Goal: Task Accomplishment & Management: Use online tool/utility

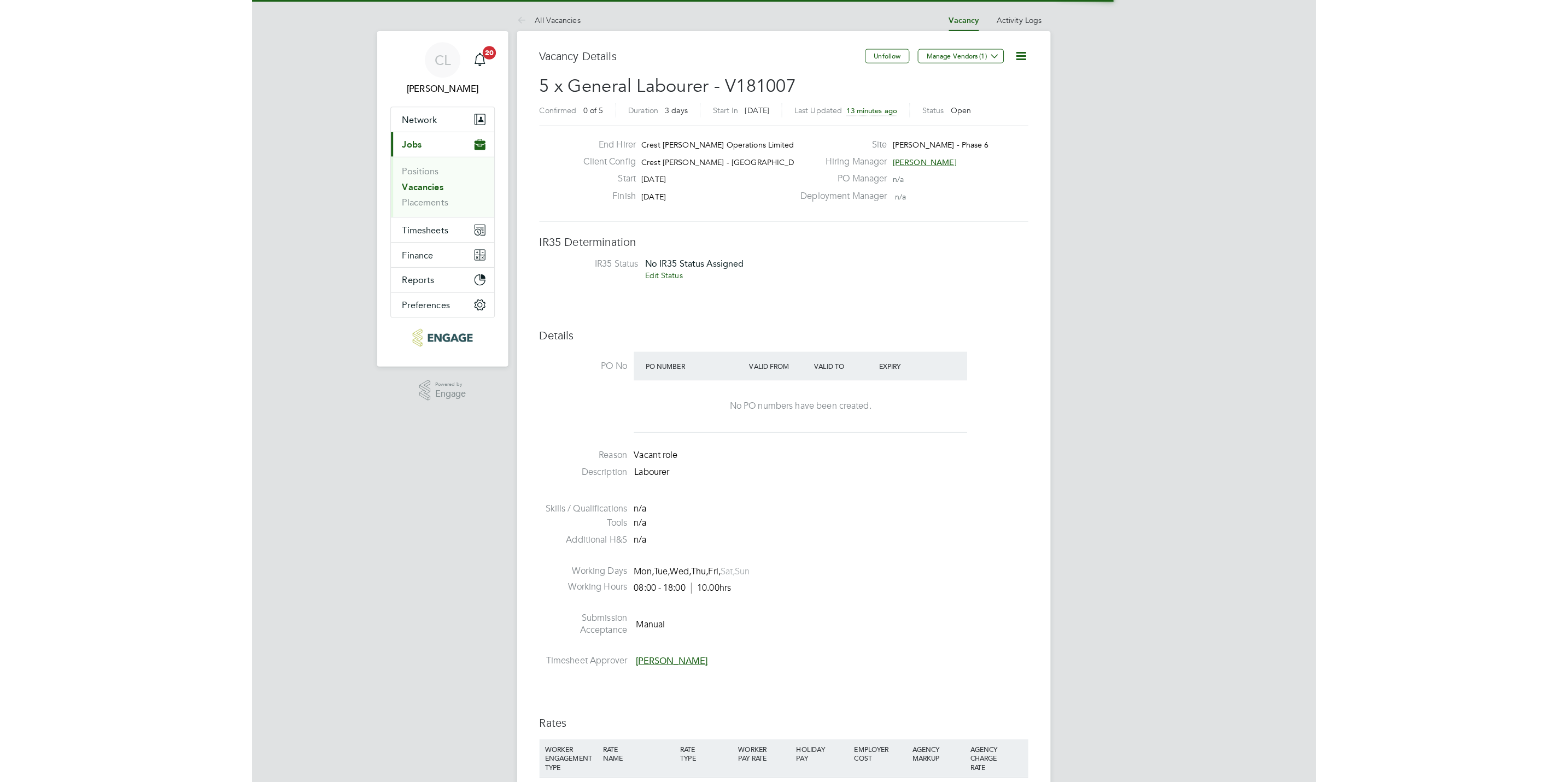
scroll to position [33, 77]
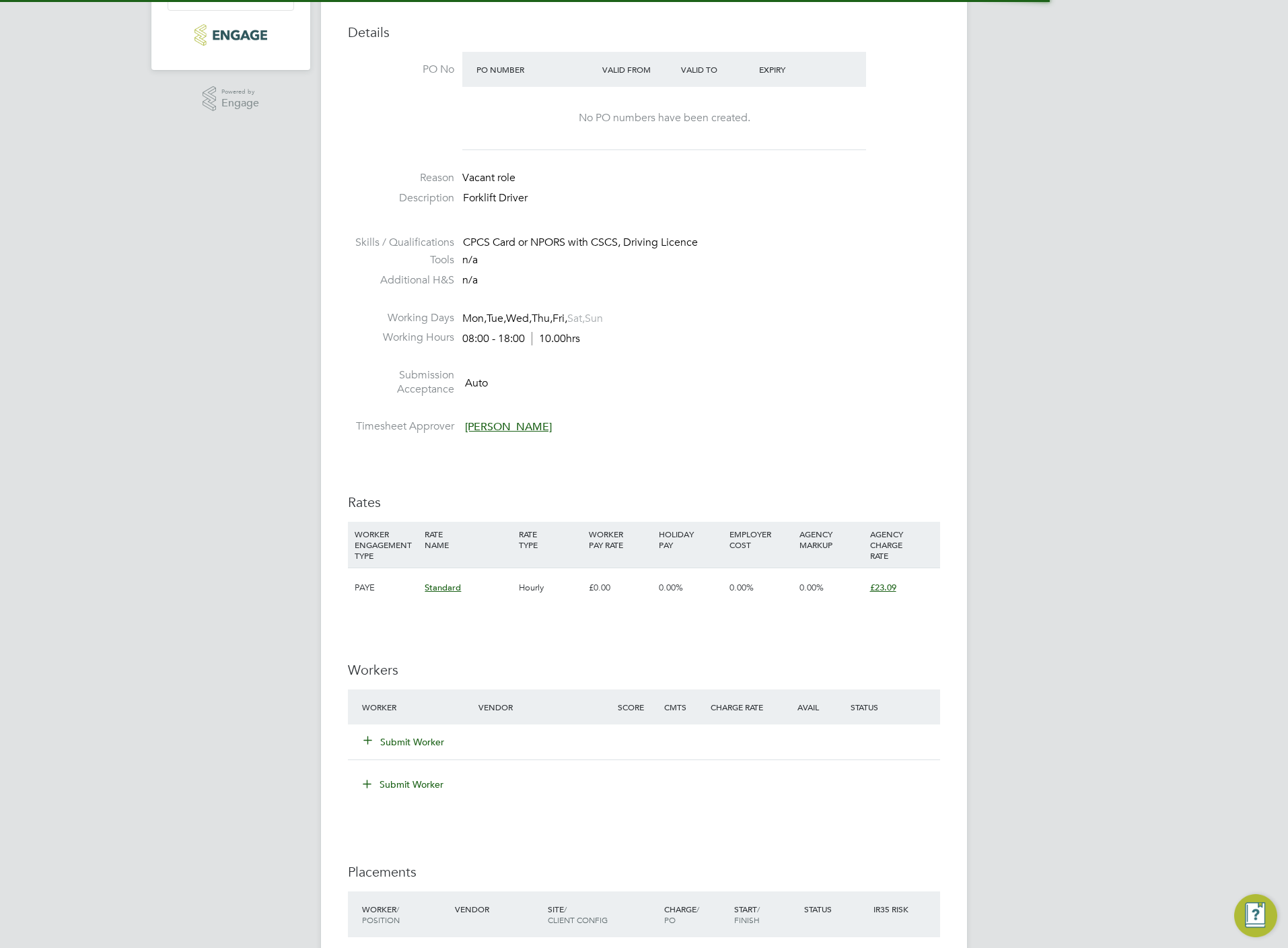
scroll to position [404, 0]
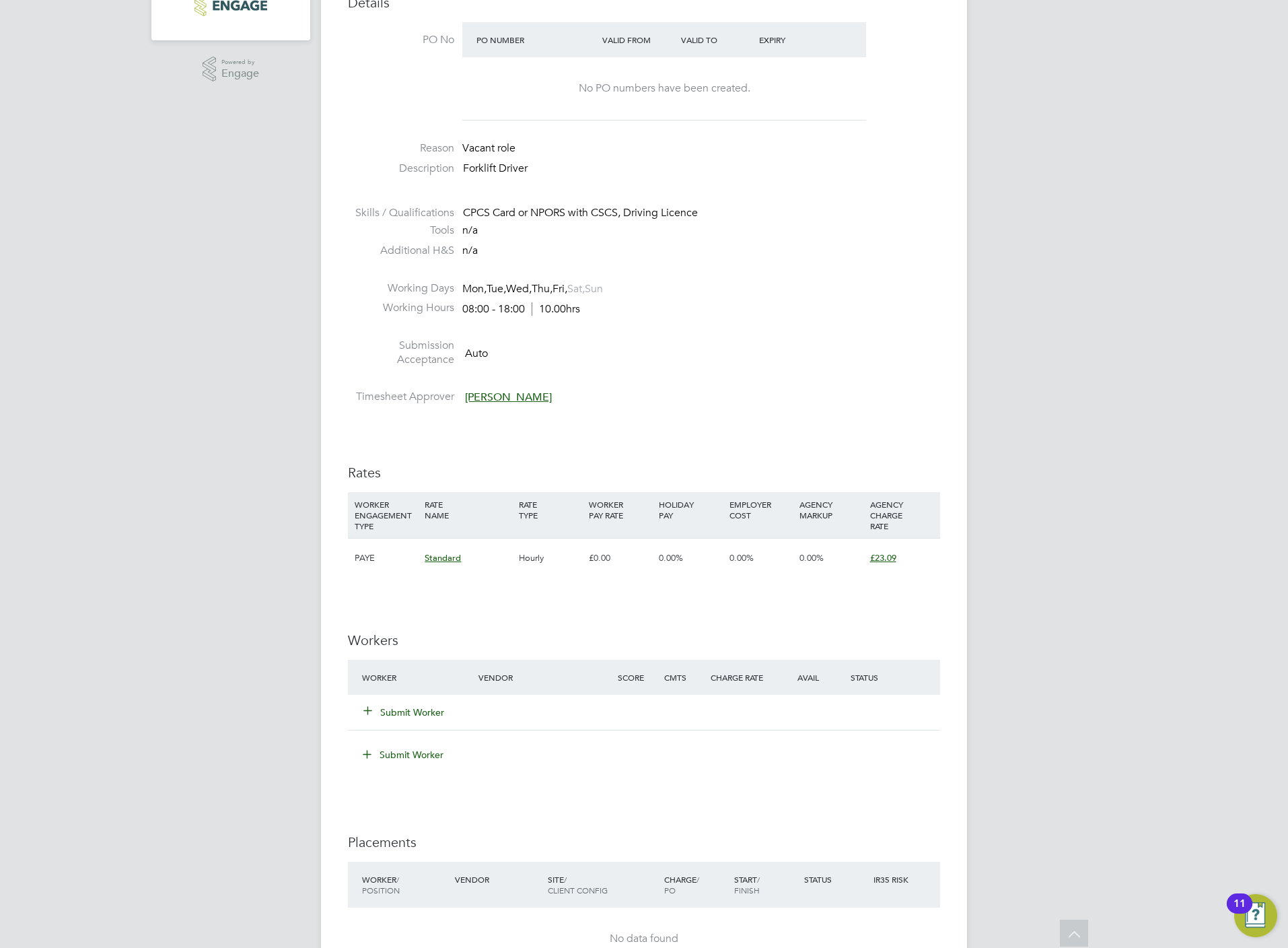
click at [412, 712] on button "Submit Worker" at bounding box center [404, 712] width 81 height 13
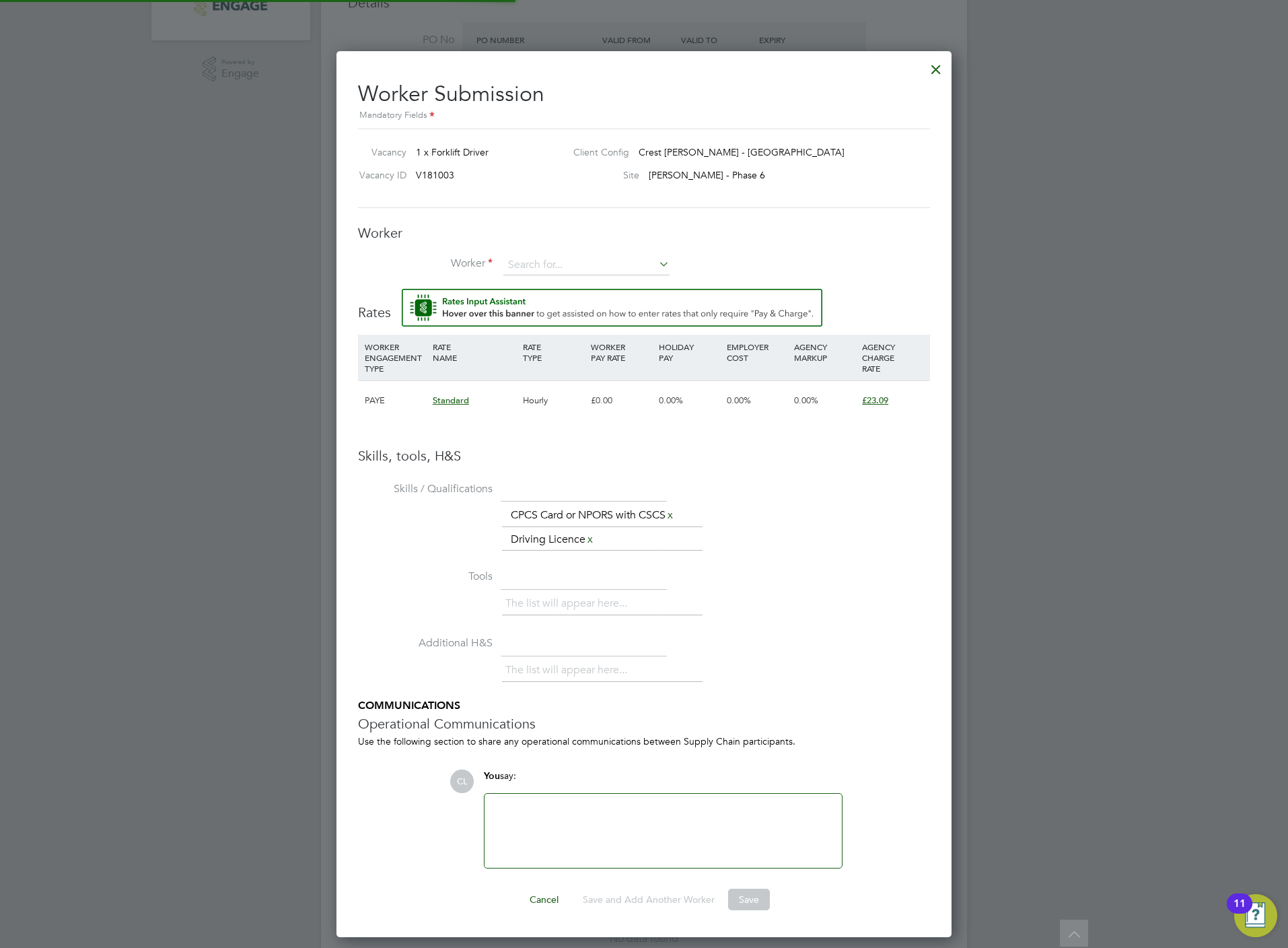
scroll to position [890, 616]
click at [565, 258] on input at bounding box center [586, 265] width 166 height 21
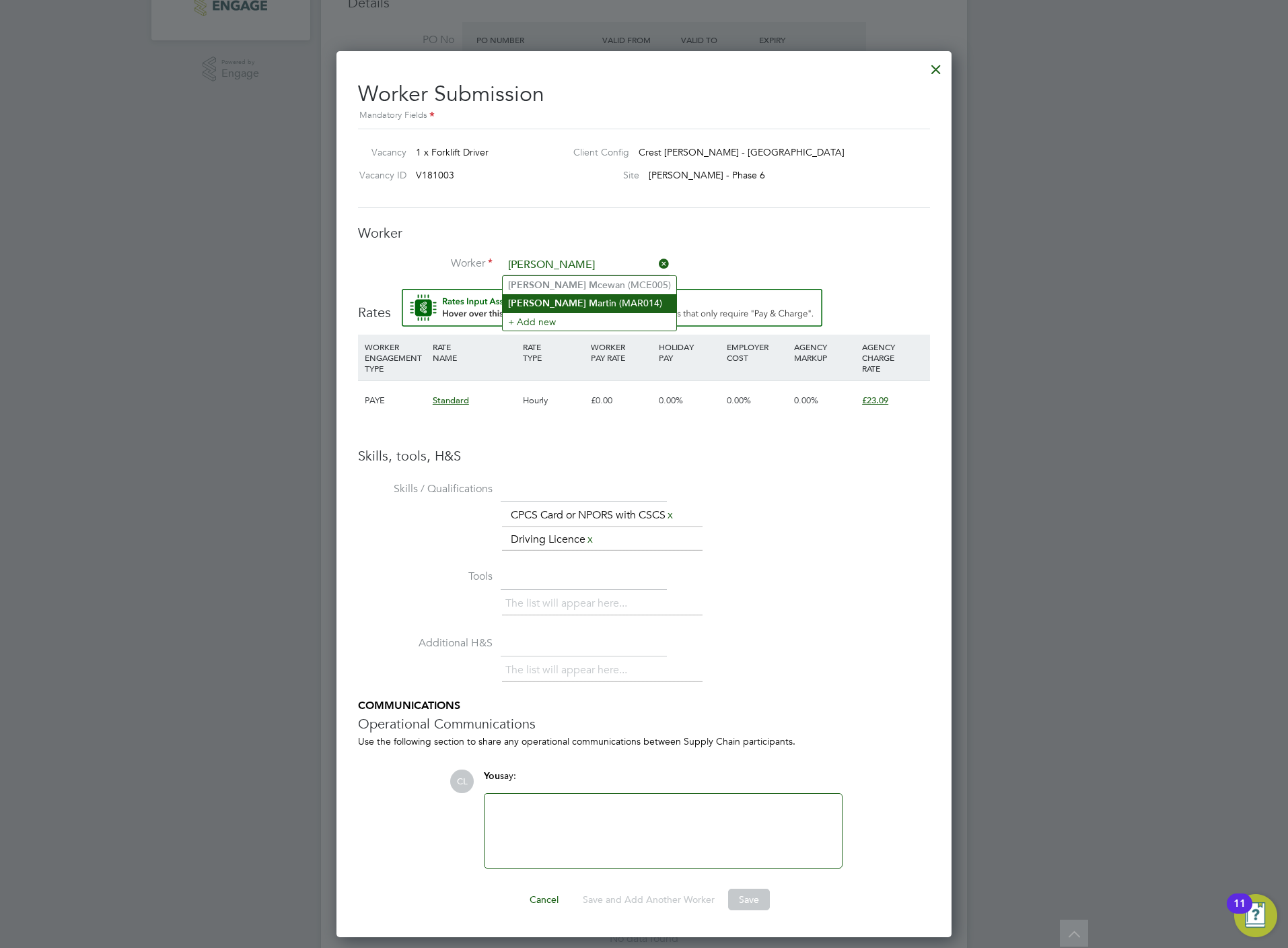
type input "[PERSON_NAME]"
click at [563, 271] on input at bounding box center [586, 265] width 166 height 21
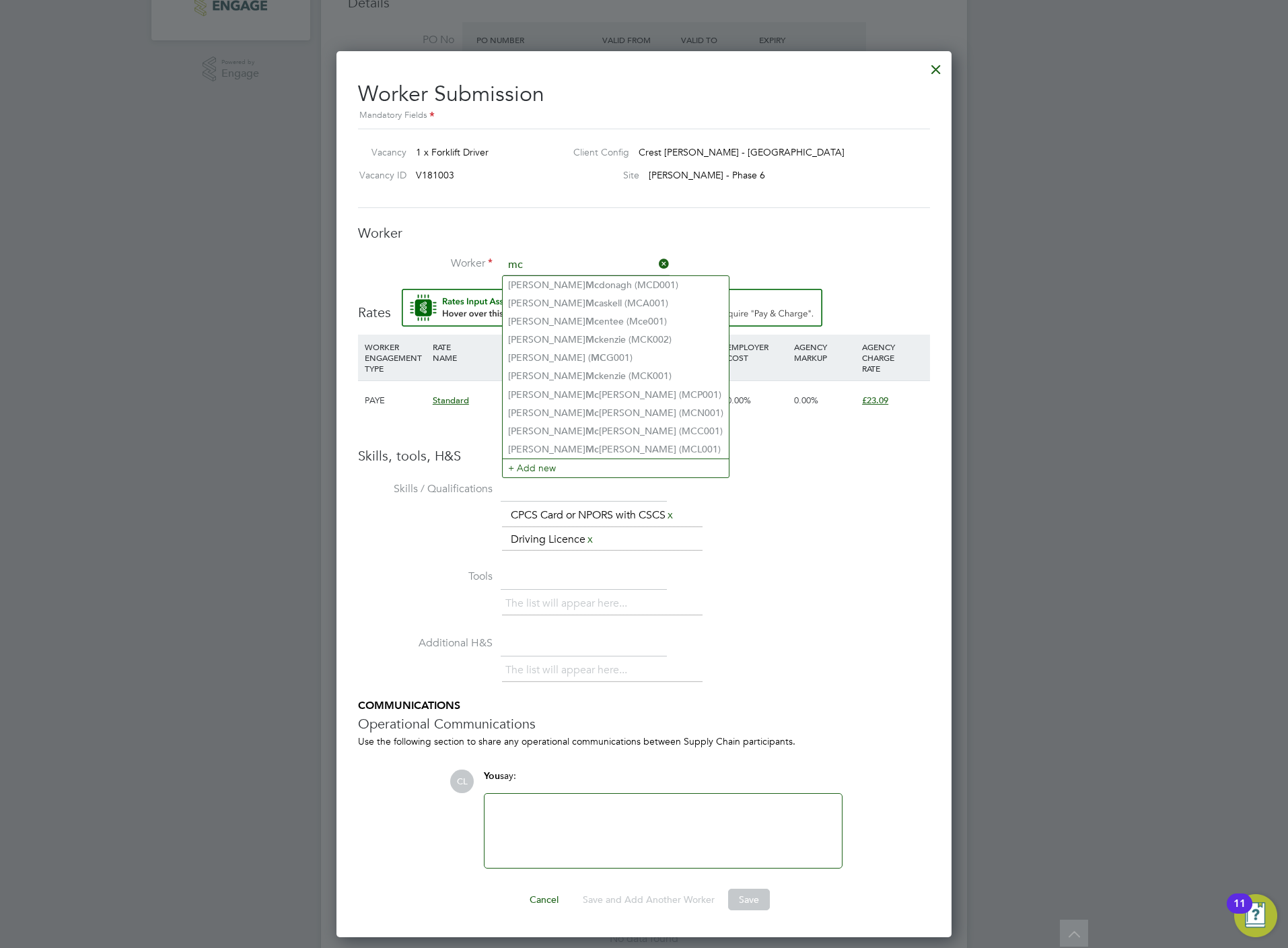
type input "m"
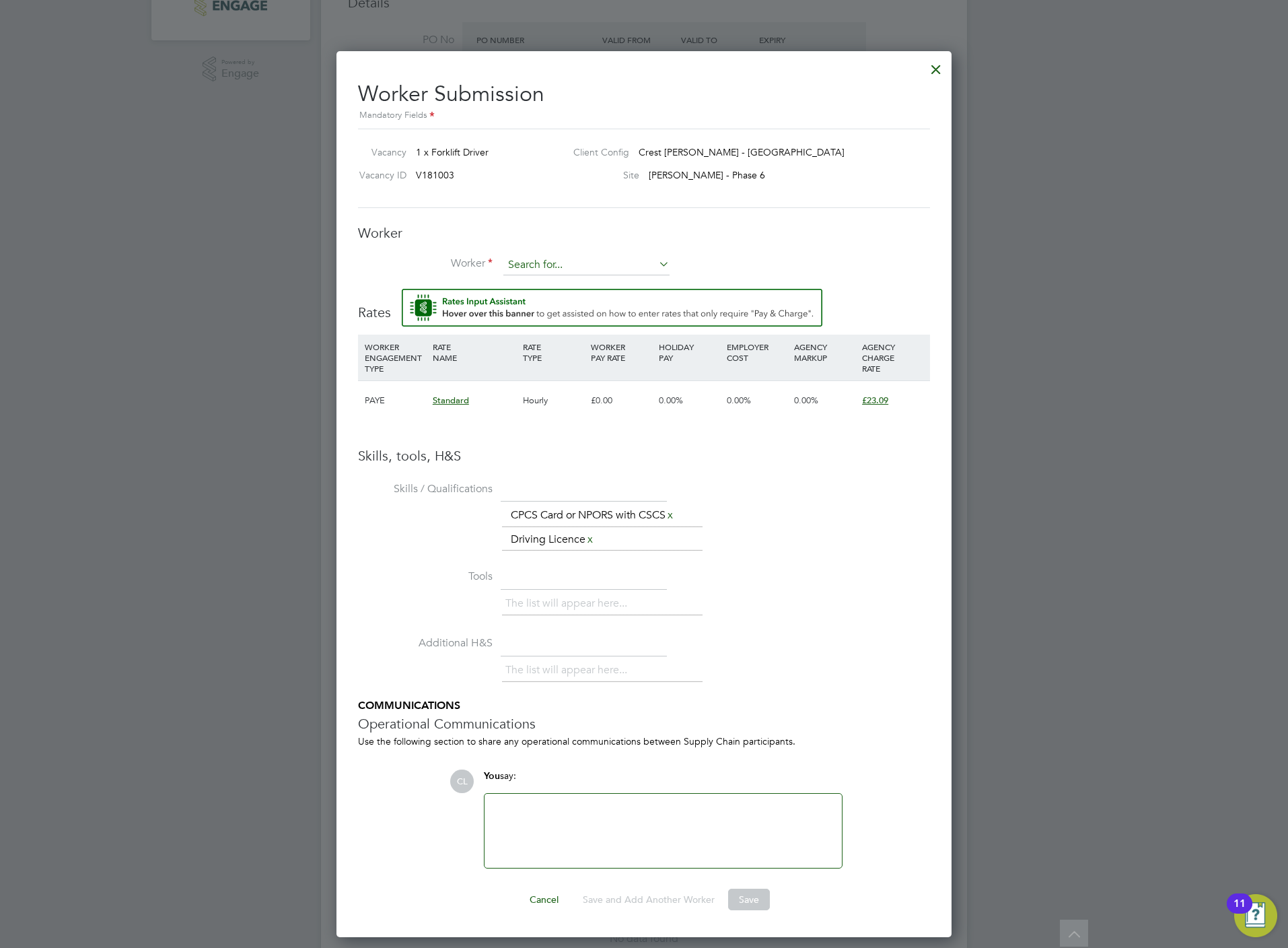
click at [549, 258] on input at bounding box center [586, 265] width 166 height 21
paste input "07484699220"
type input "07484699220"
click at [929, 73] on div at bounding box center [936, 66] width 24 height 24
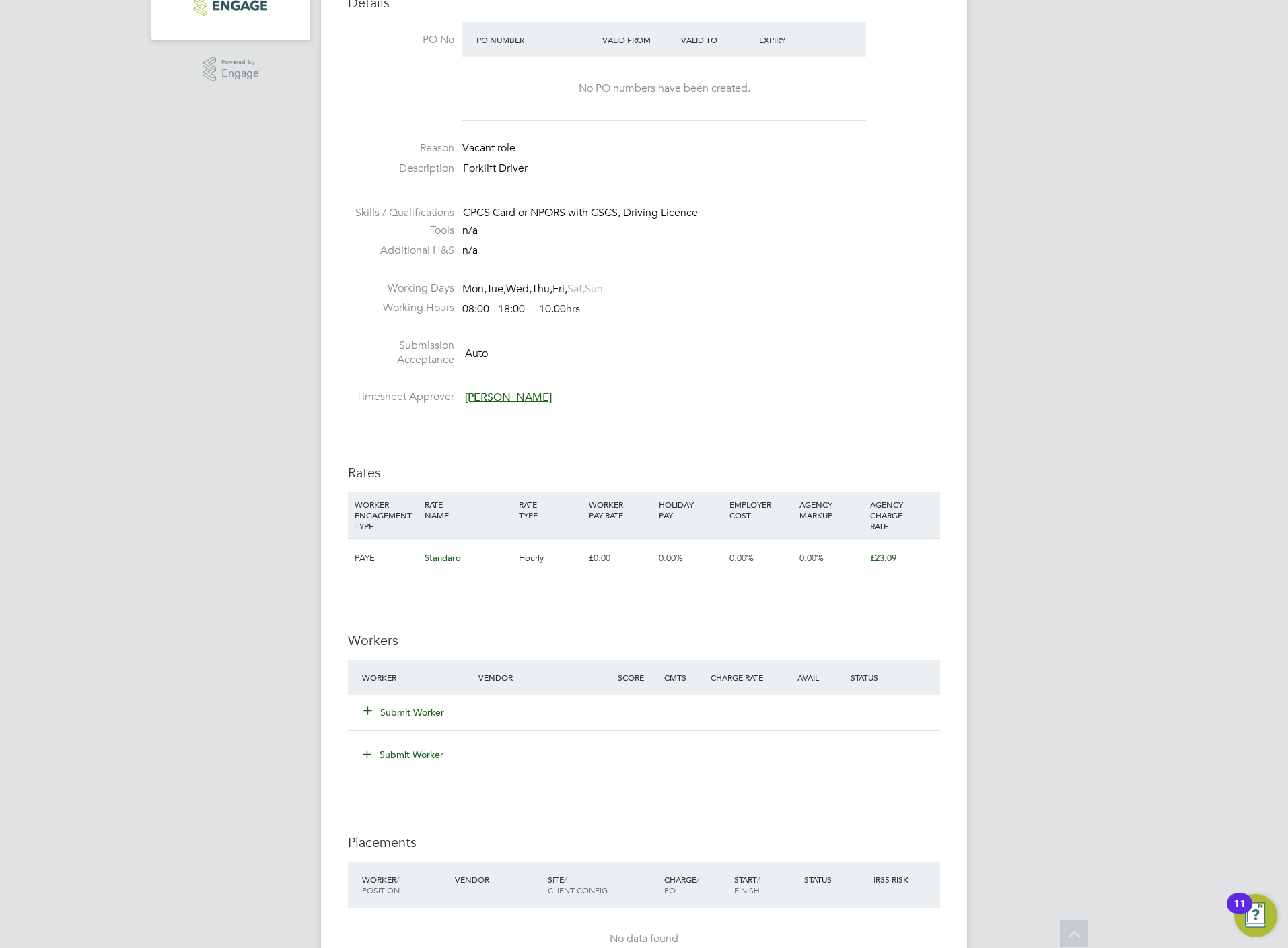
click at [396, 713] on button "Submit Worker" at bounding box center [404, 712] width 81 height 13
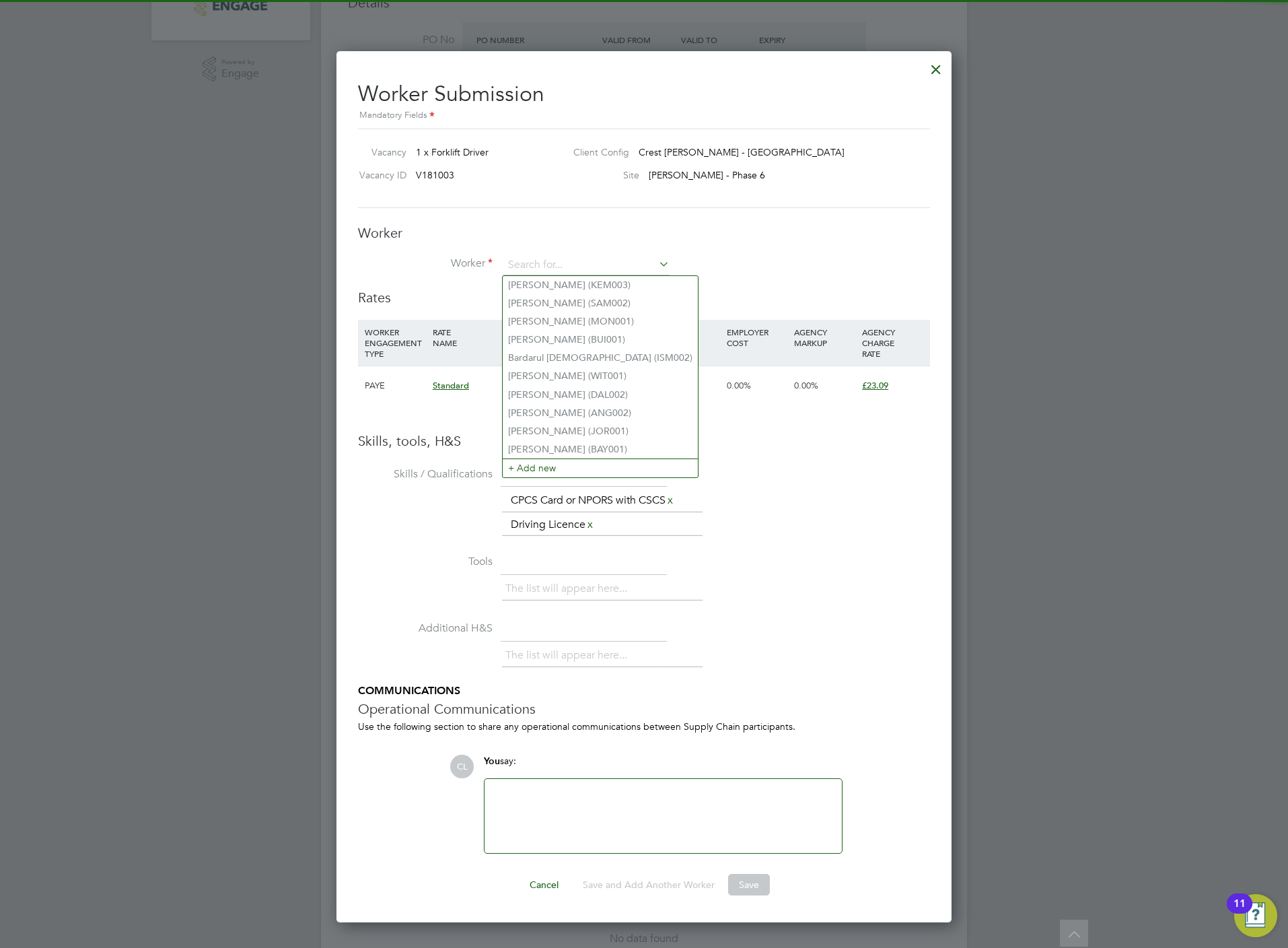
scroll to position [0, 0]
paste input "07484699220"
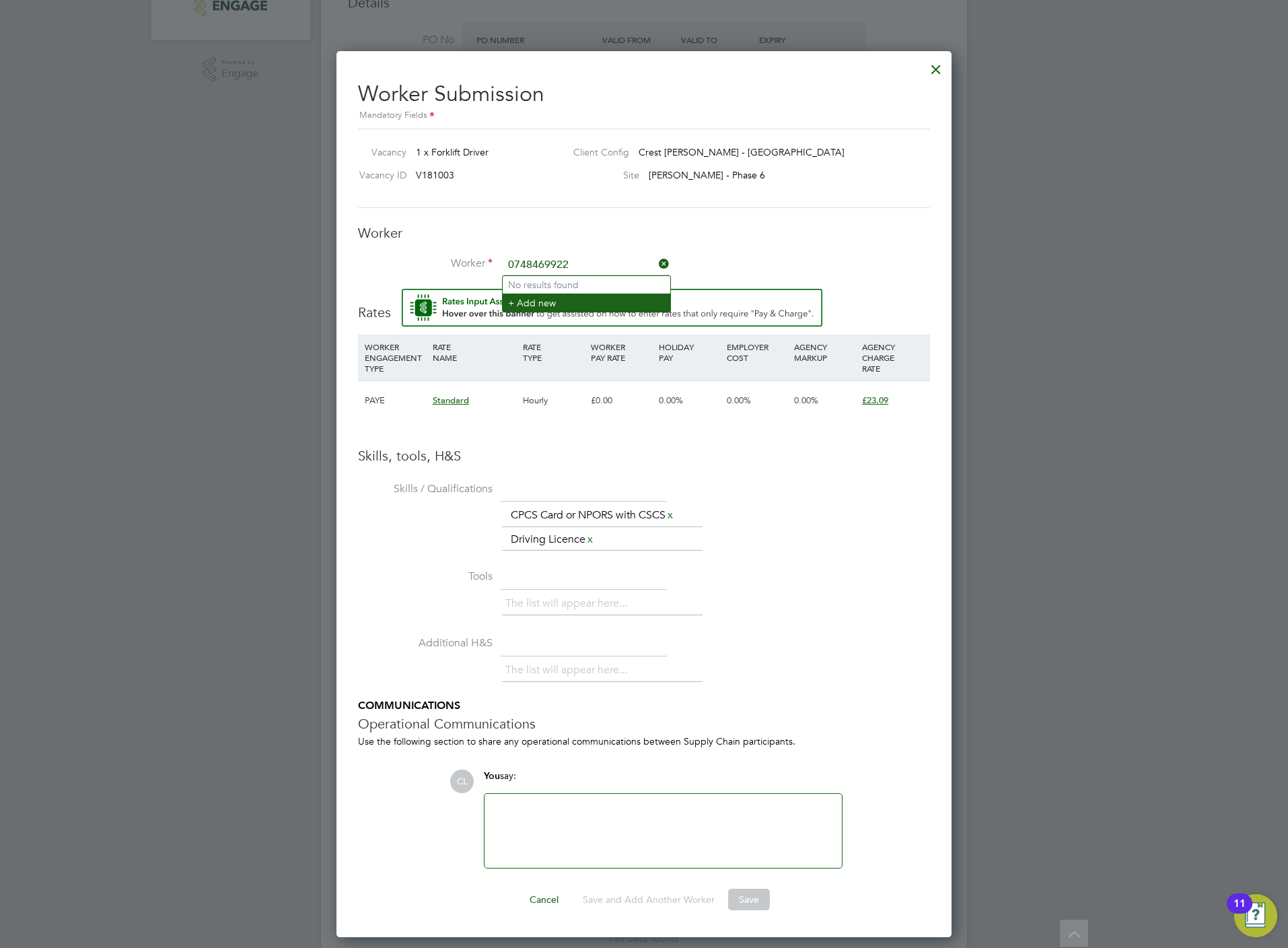
type input "0748469922"
click at [541, 253] on div "Worker Worker Worker Engagement Type" at bounding box center [644, 257] width 572 height 65
click at [542, 258] on input at bounding box center [586, 265] width 166 height 21
type input "jose"
click at [595, 261] on input at bounding box center [586, 265] width 166 height 21
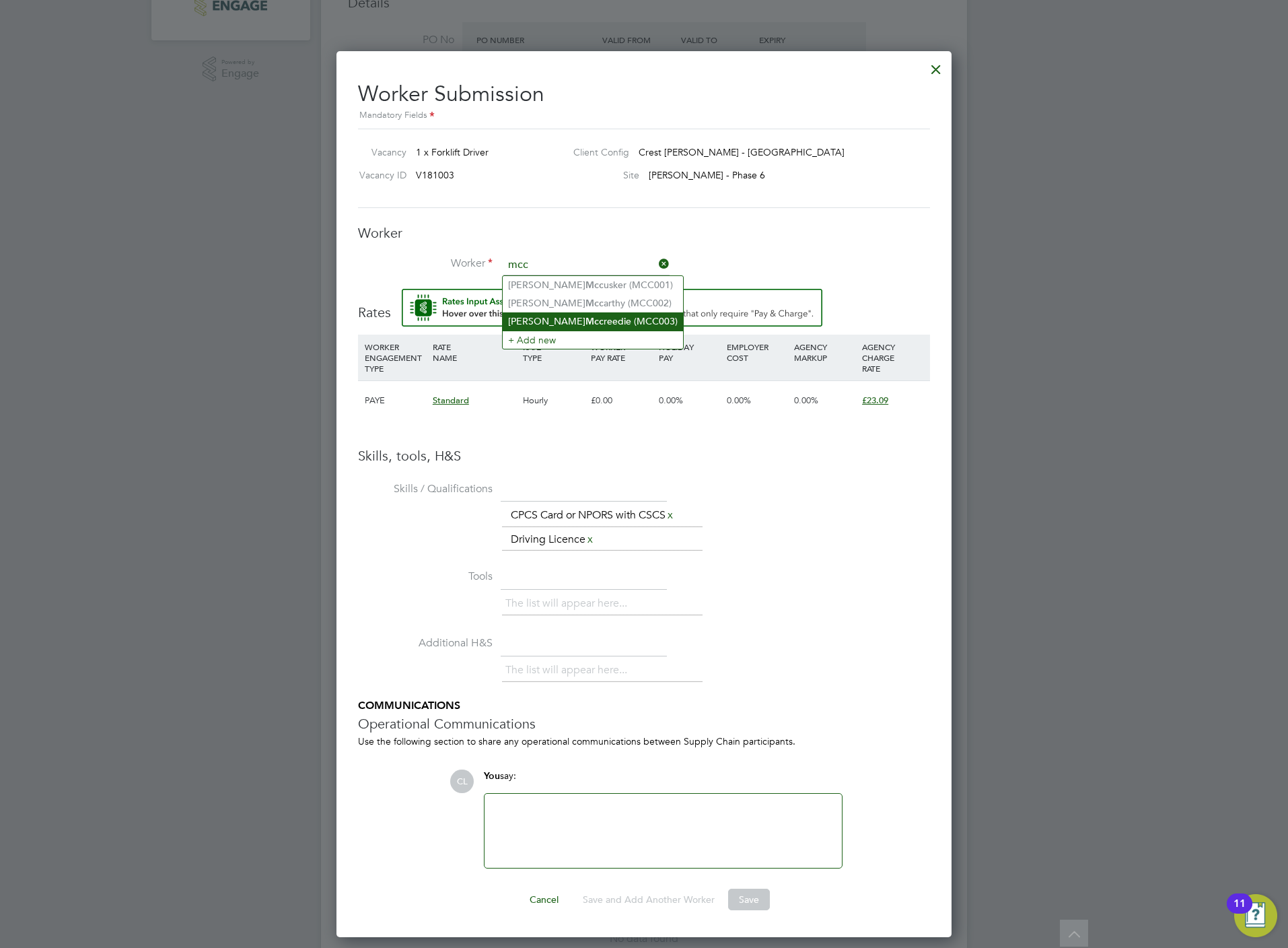
click at [561, 319] on li "Joe Mcc reedie (MCC003)" at bounding box center [593, 321] width 180 height 18
type input "Joe Mccreedie (MCC003)"
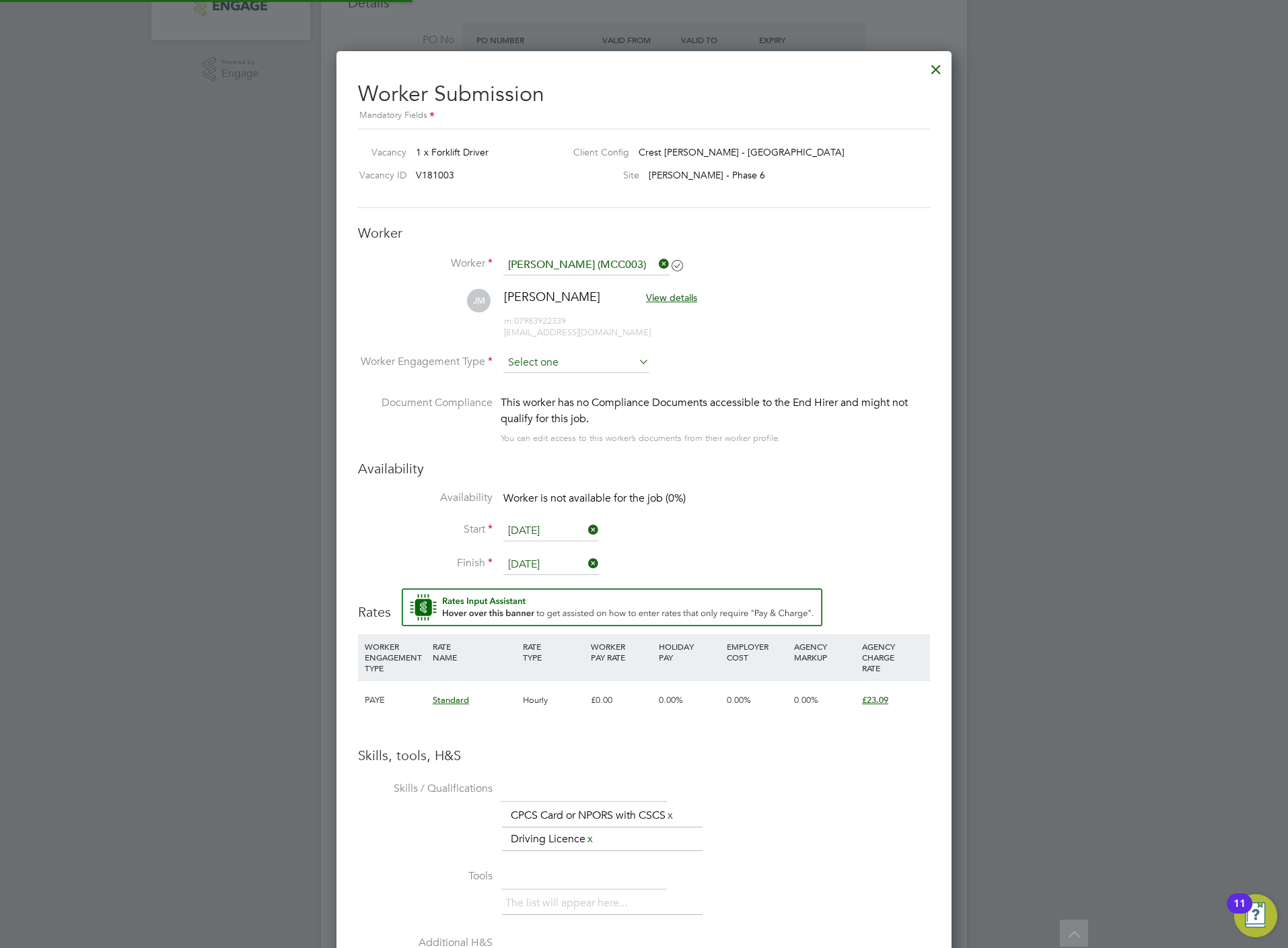
scroll to position [1190, 616]
click at [545, 359] on input at bounding box center [576, 363] width 146 height 21
click at [531, 398] on li "PAYE" at bounding box center [576, 400] width 148 height 17
type input "PAYE"
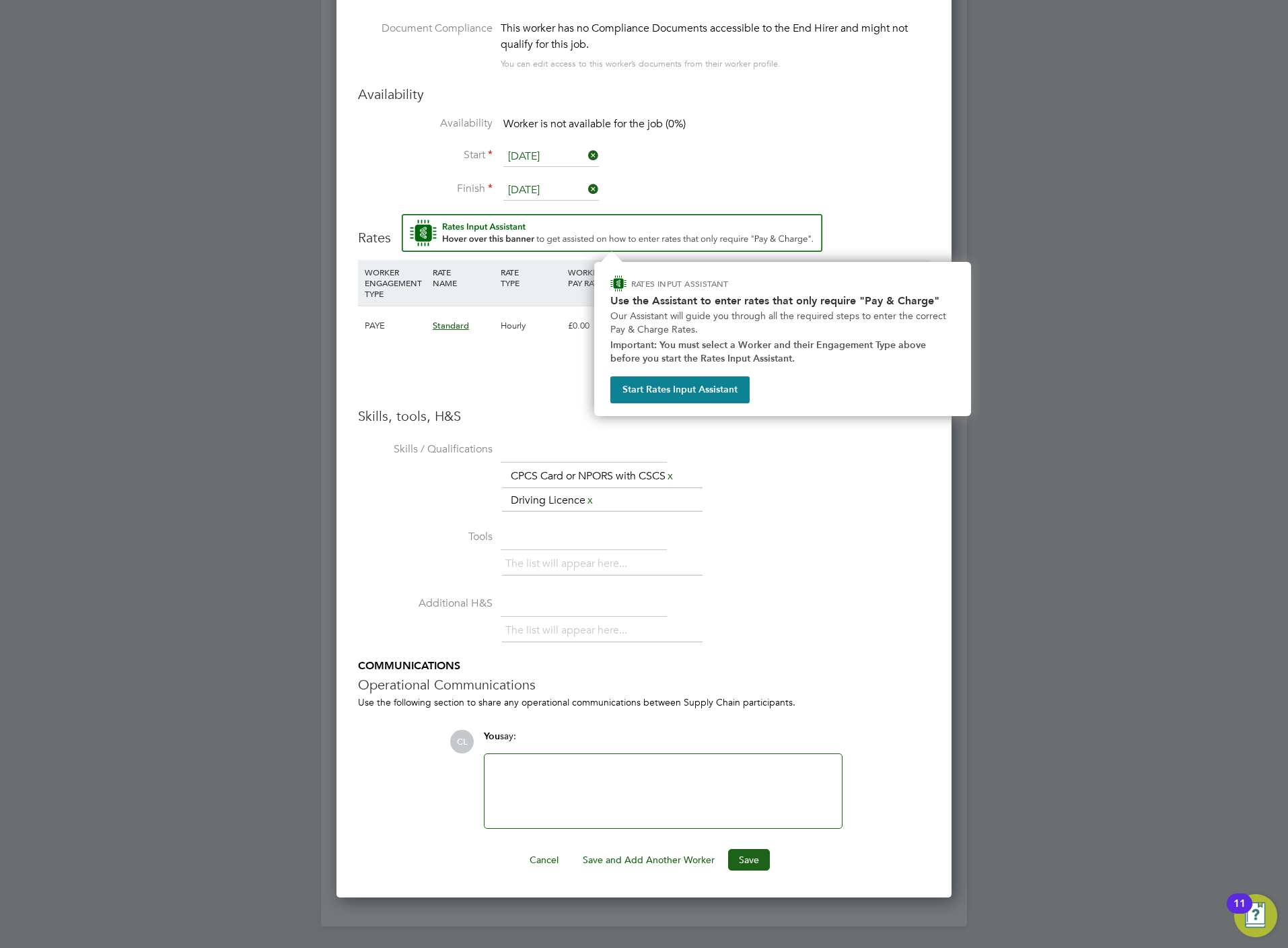
scroll to position [781, 0]
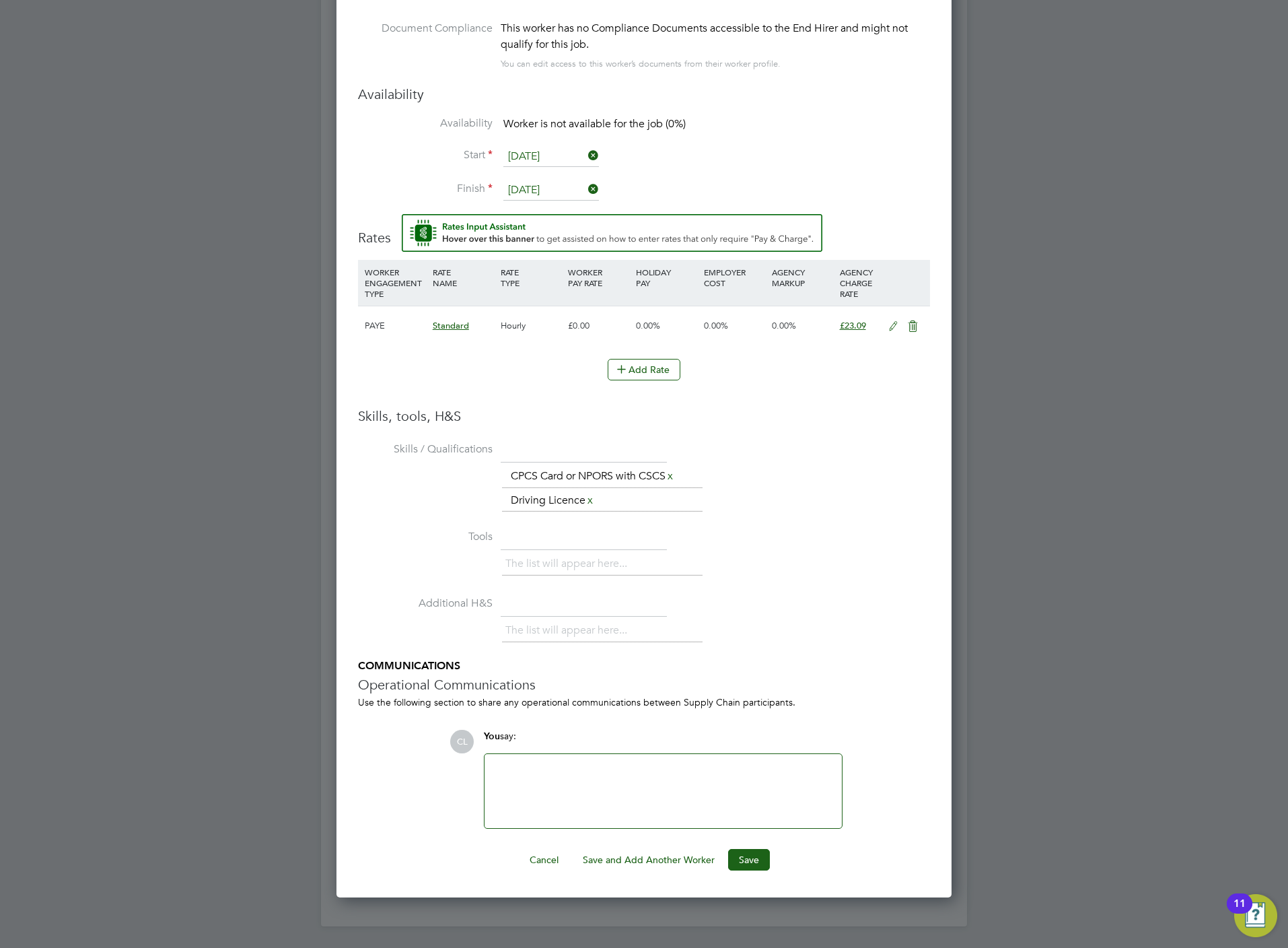
click at [749, 861] on button "Save" at bounding box center [749, 860] width 42 height 21
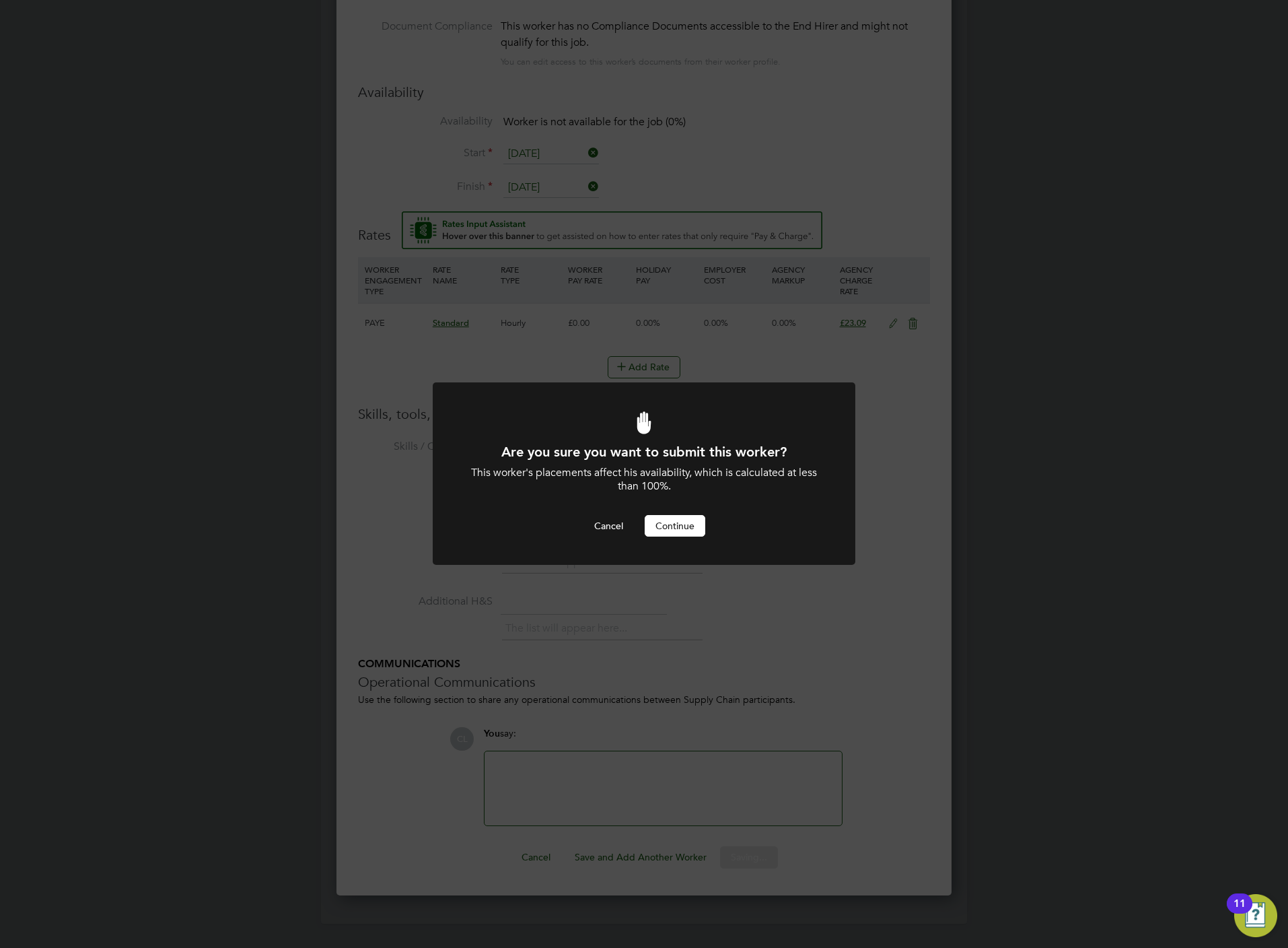
scroll to position [0, 0]
click at [687, 526] on button "Continue" at bounding box center [674, 525] width 61 height 21
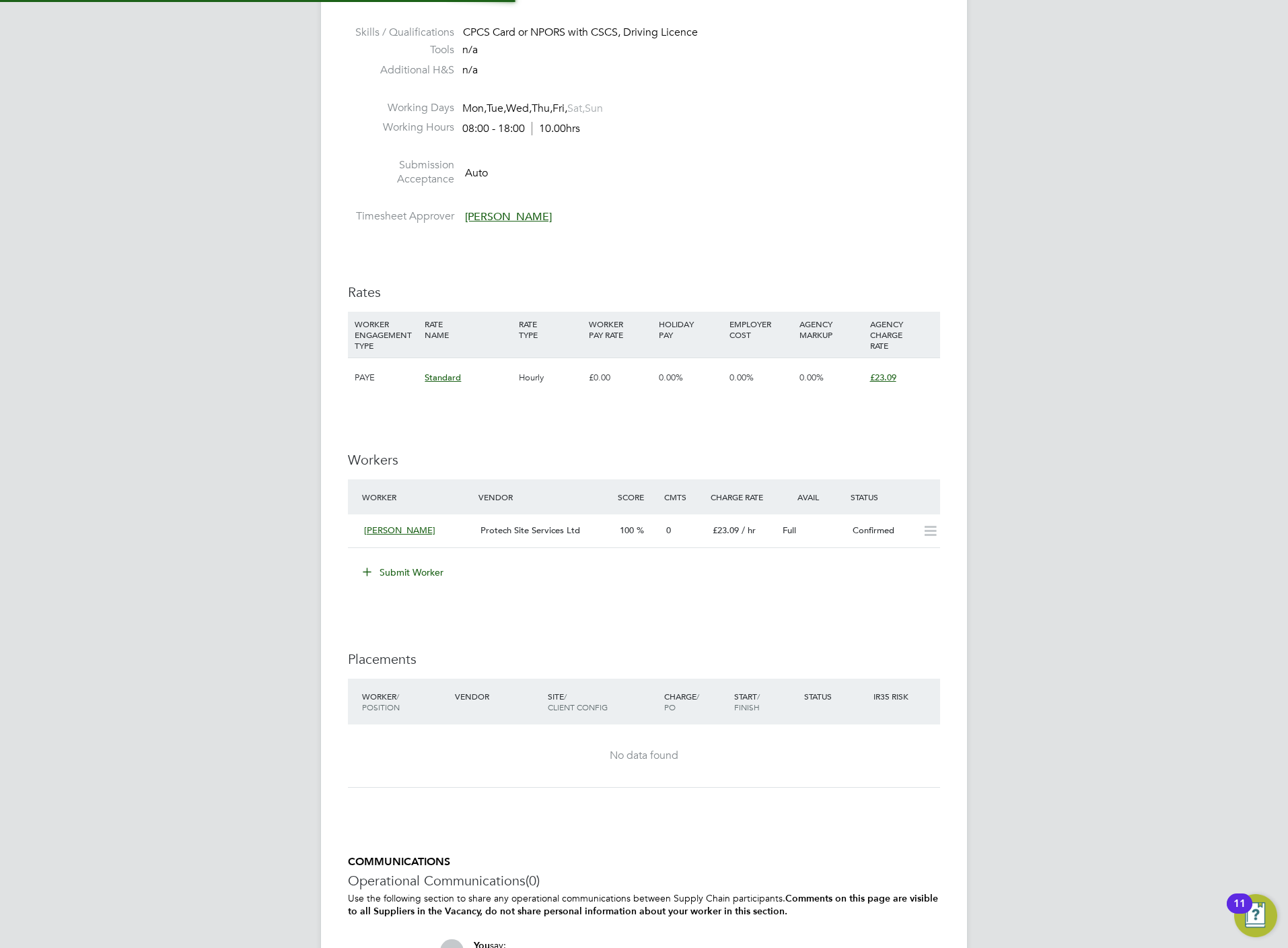
scroll to position [6, 7]
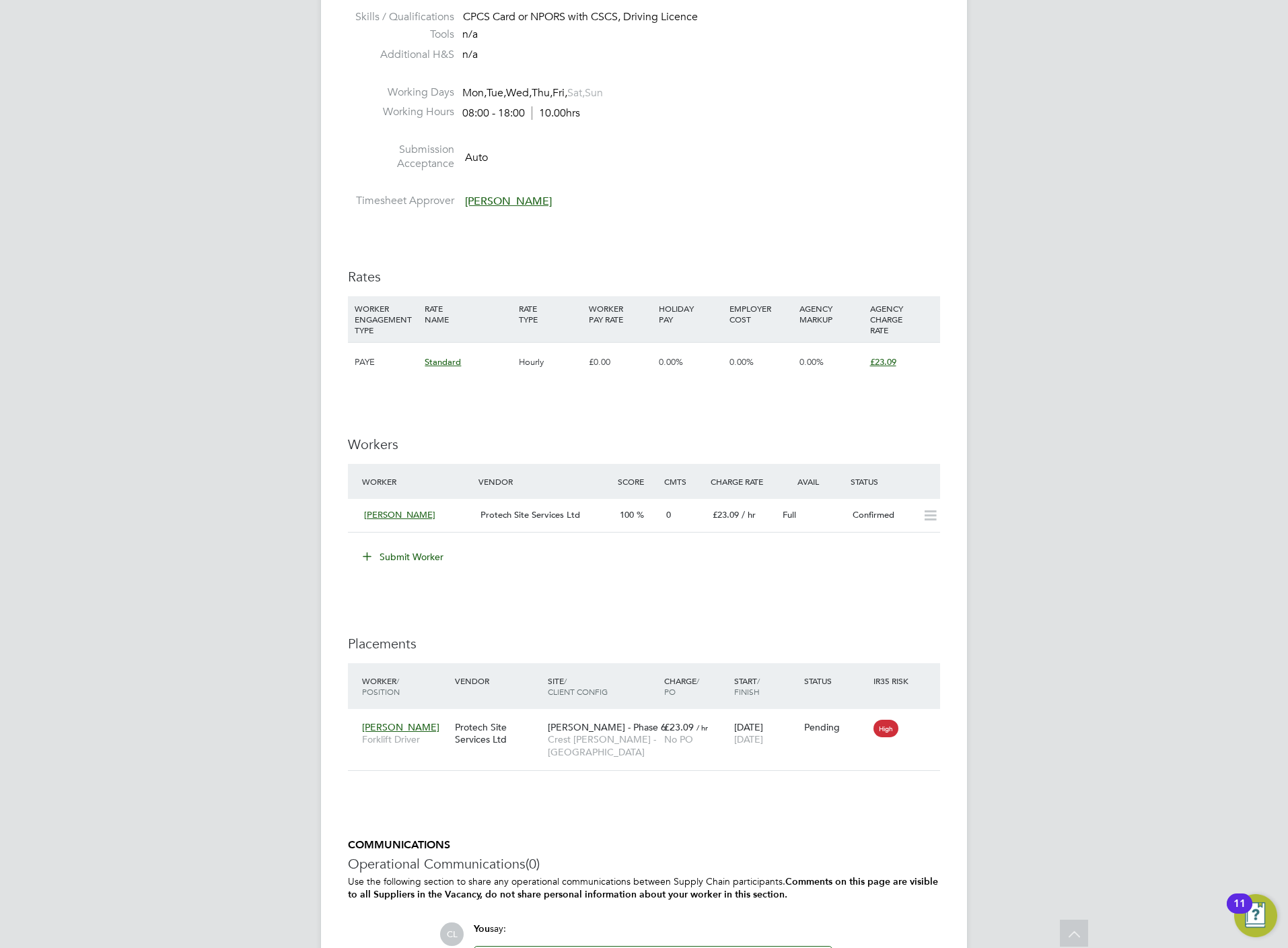
scroll to position [777, 0]
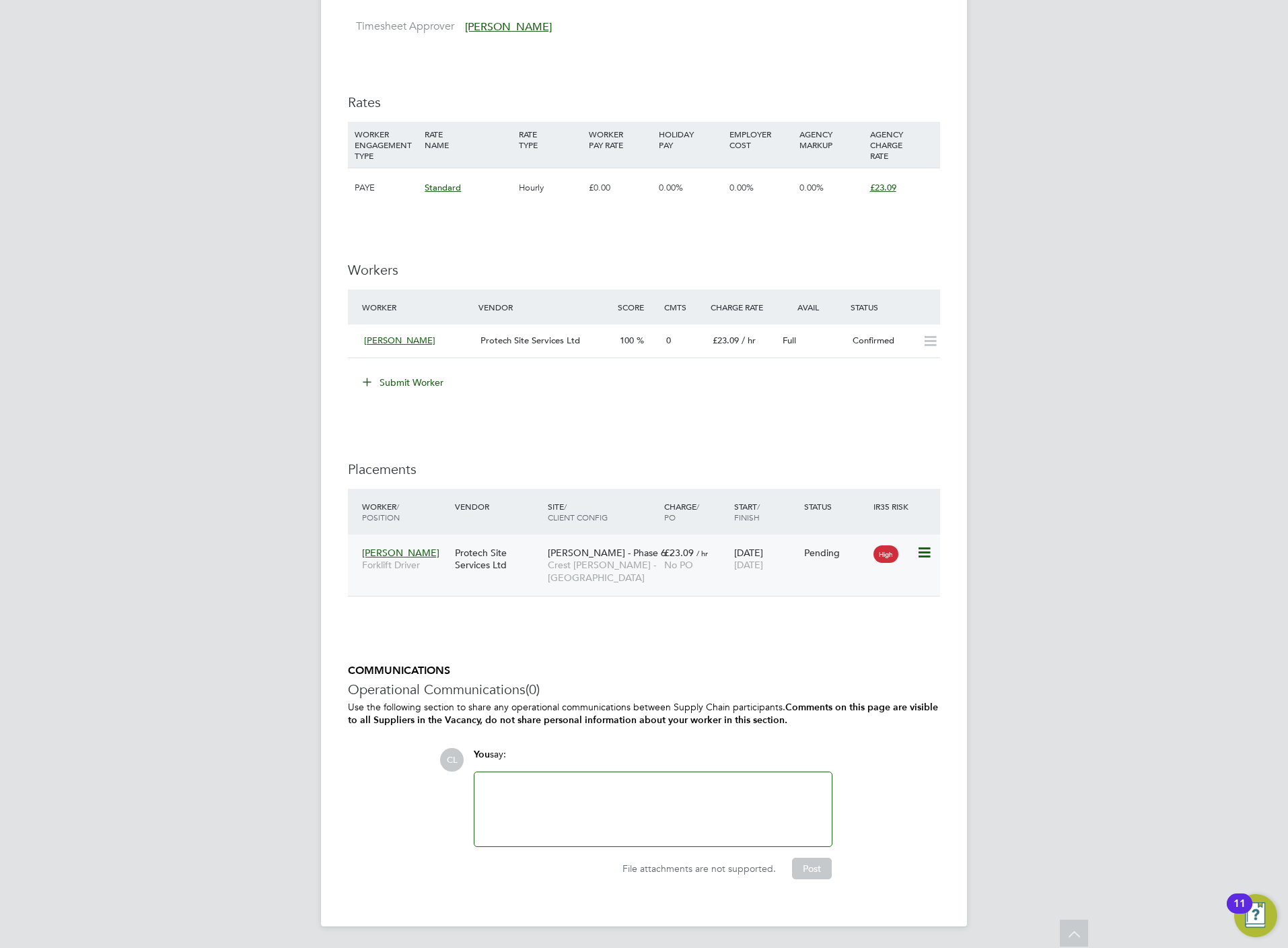
click at [922, 552] on icon at bounding box center [923, 552] width 13 height 16
click at [854, 637] on li "Start" at bounding box center [881, 639] width 96 height 19
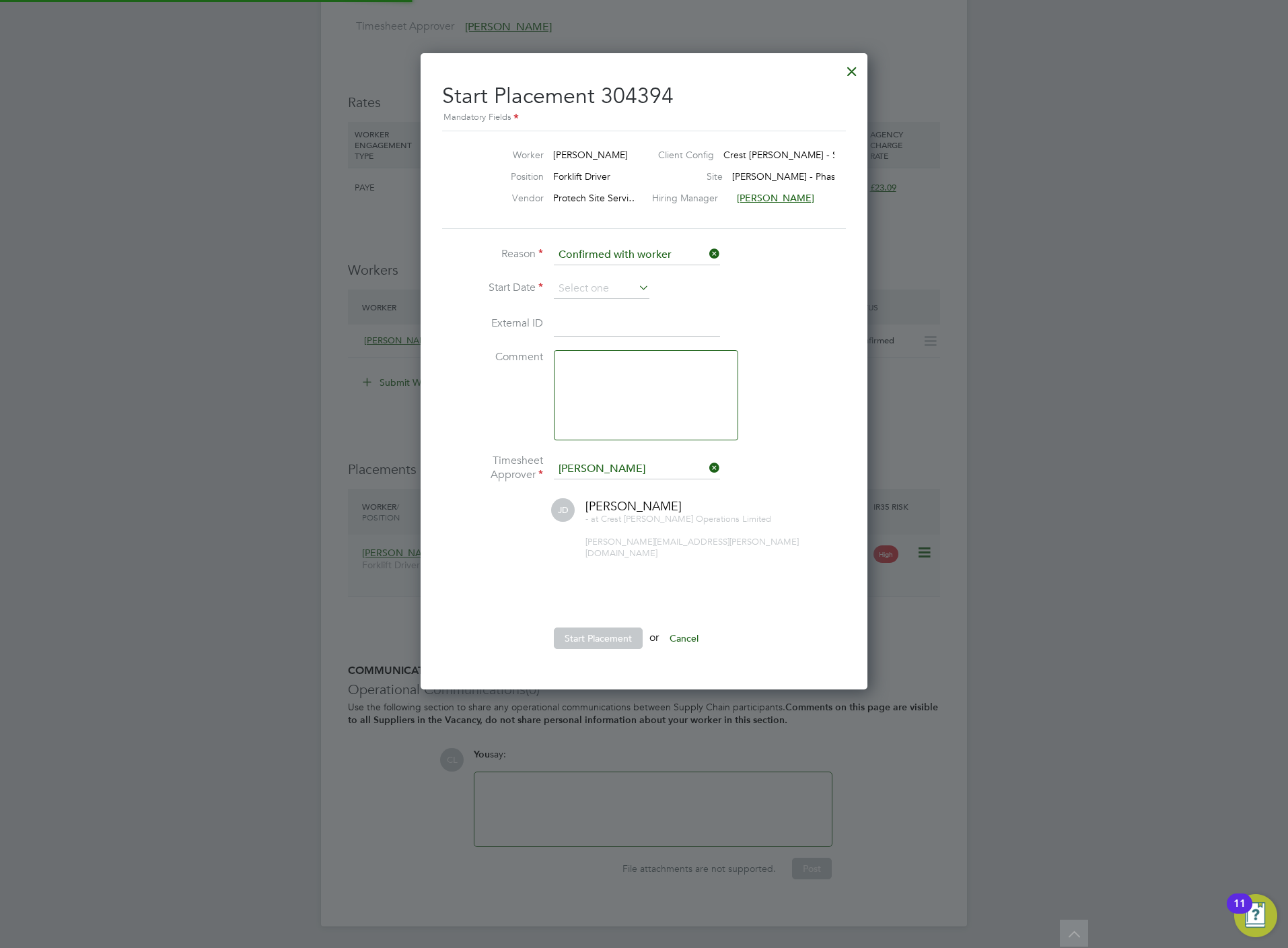
scroll to position [13, 166]
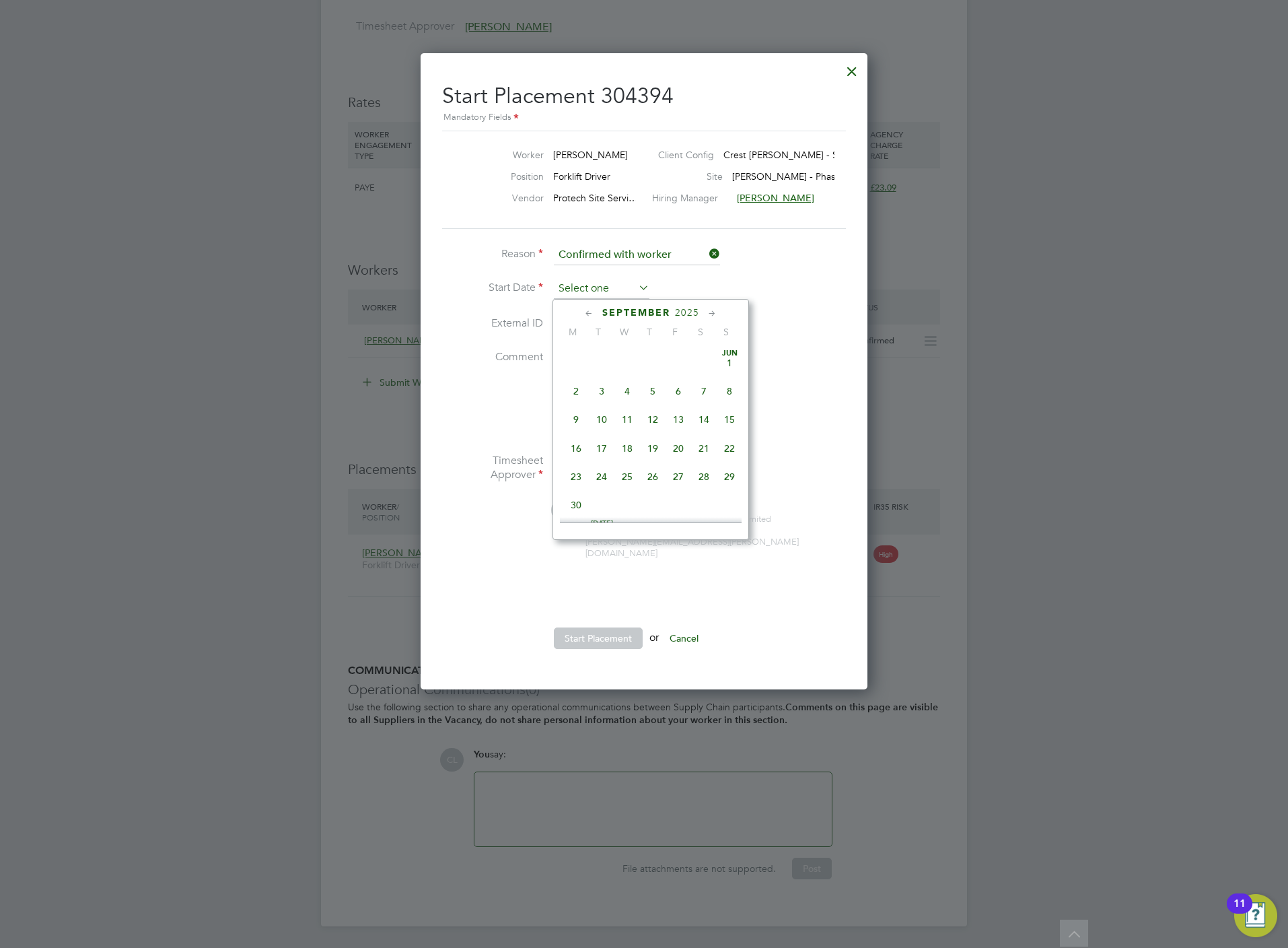
click at [571, 285] on input at bounding box center [601, 289] width 96 height 21
drag, startPoint x: 576, startPoint y: 378, endPoint x: 584, endPoint y: 385, distance: 10.6
click at [577, 384] on span "15" at bounding box center [576, 385] width 25 height 25
type input "[DATE]"
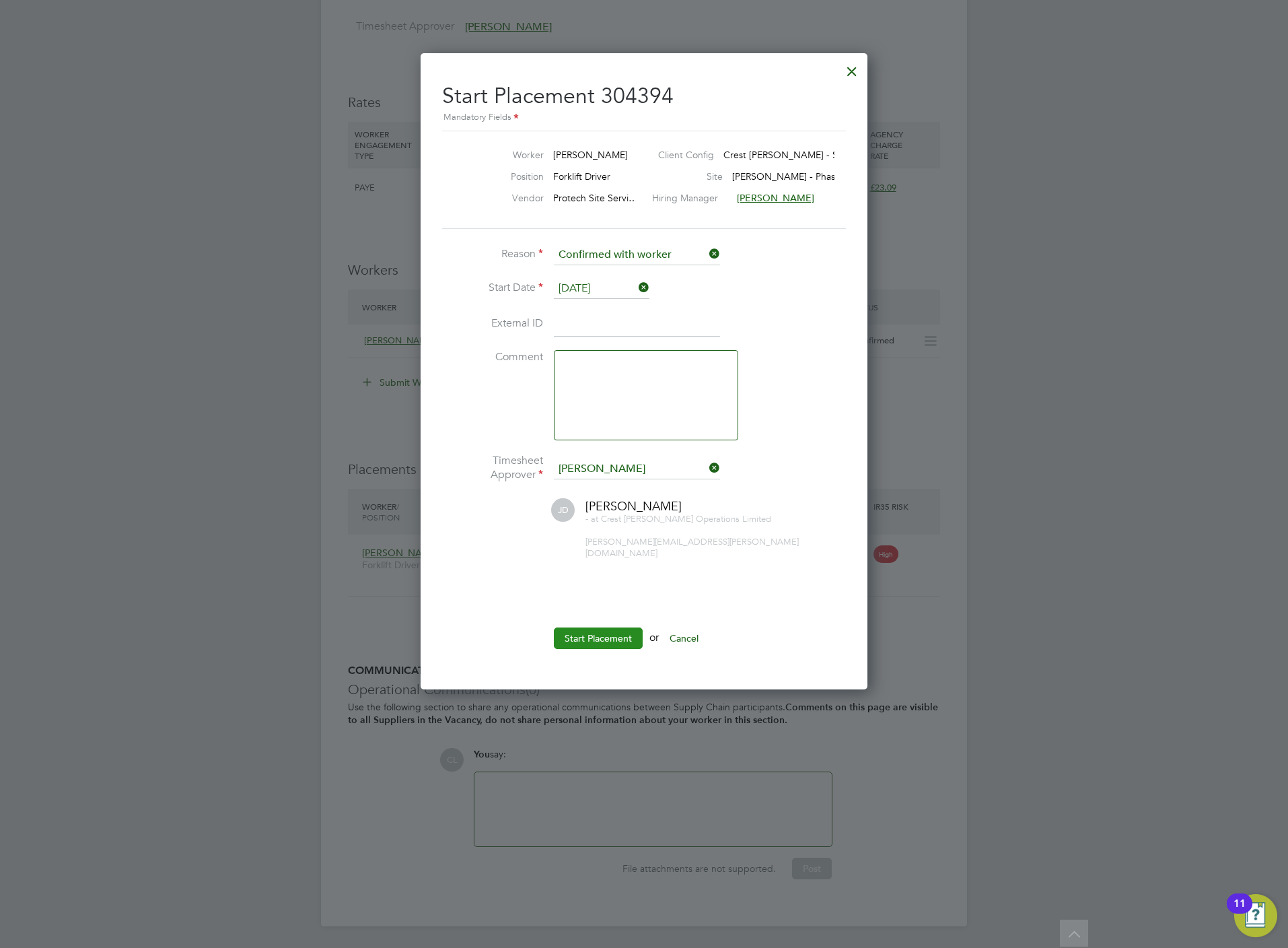
click at [621, 627] on button "Start Placement" at bounding box center [598, 638] width 88 height 21
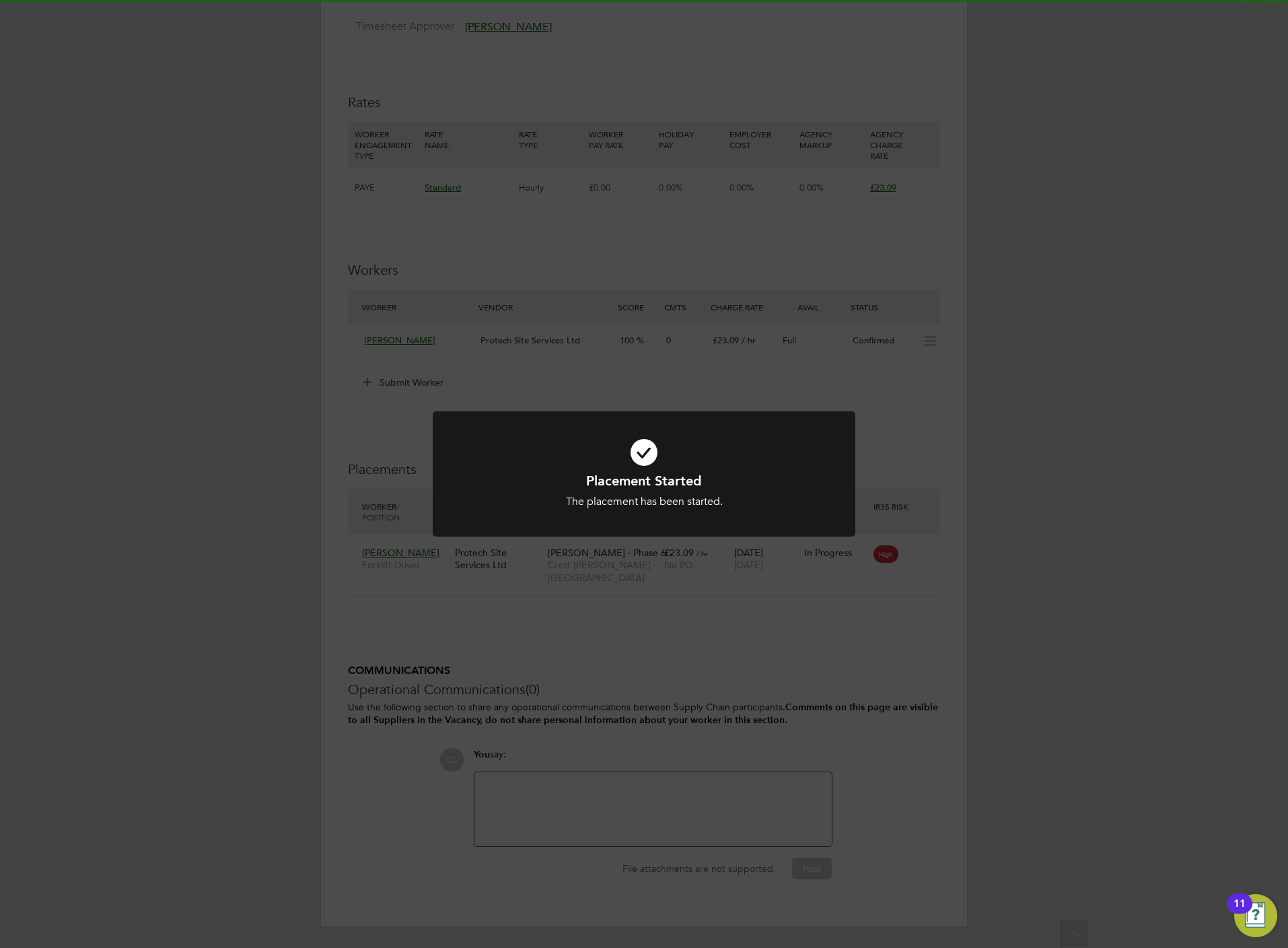
click at [723, 589] on div "Placement Started The placement has been started. Cancel Okay" at bounding box center [644, 474] width 1288 height 948
